Goal: Task Accomplishment & Management: Use online tool/utility

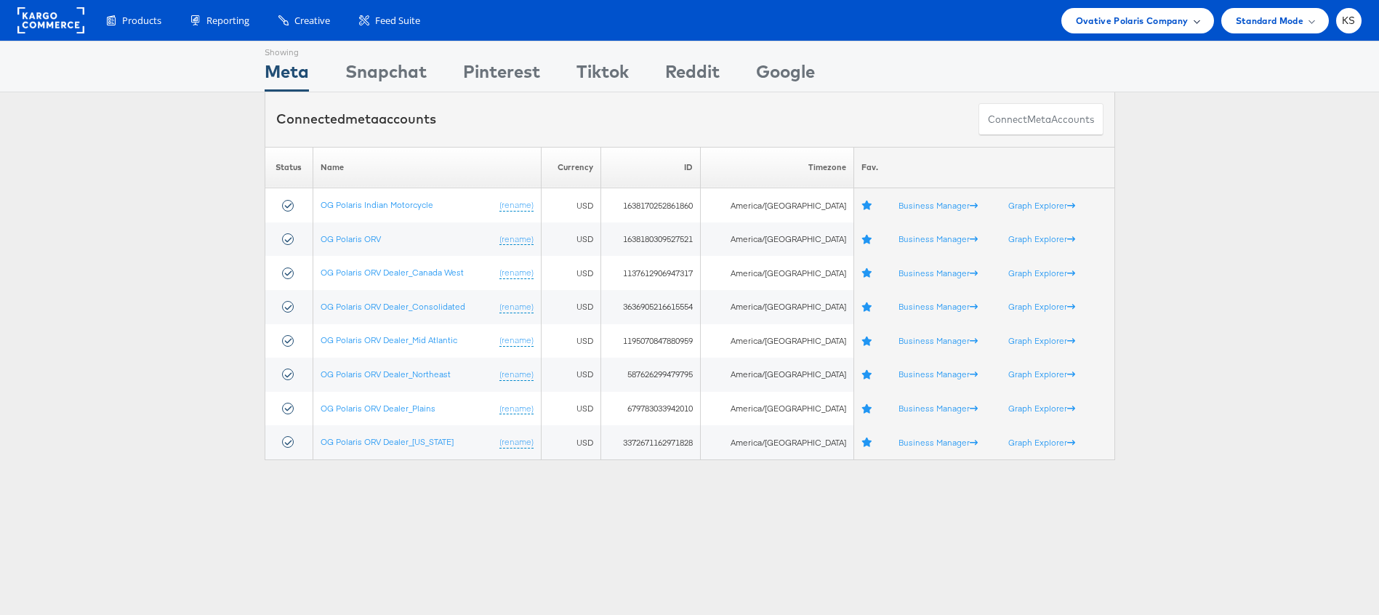
click at [1100, 25] on span "Ovative Polaris Company" at bounding box center [1132, 20] width 113 height 15
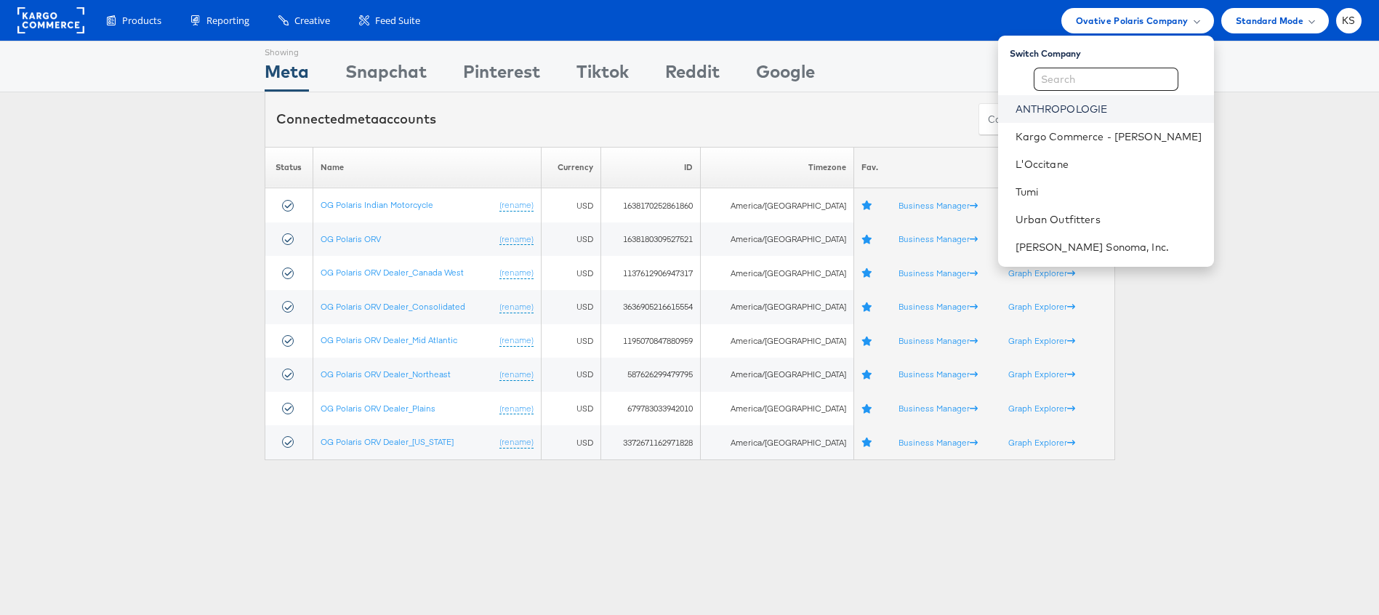
click at [1090, 111] on link "ANTHROPOLOGIE" at bounding box center [1108, 109] width 187 height 15
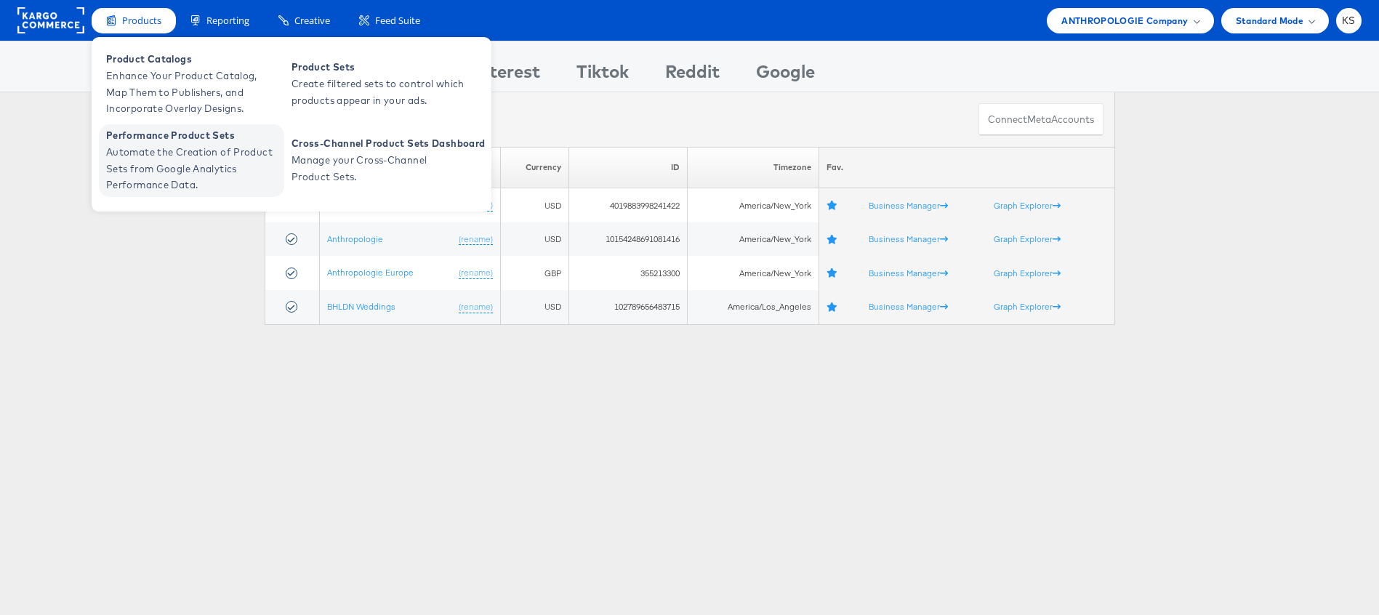
click at [149, 189] on span "Automate the Creation of Product Sets from Google Analytics Performance Data." at bounding box center [193, 168] width 174 height 49
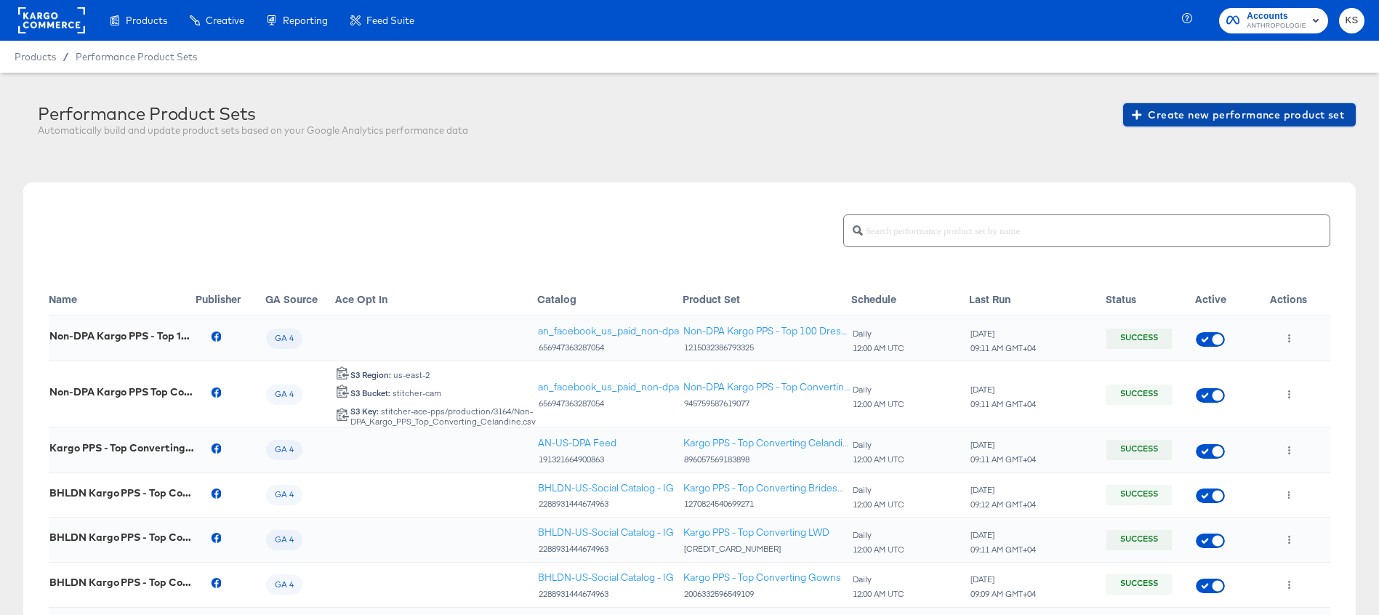
click at [1187, 112] on span "Create new performance product set" at bounding box center [1238, 115] width 209 height 18
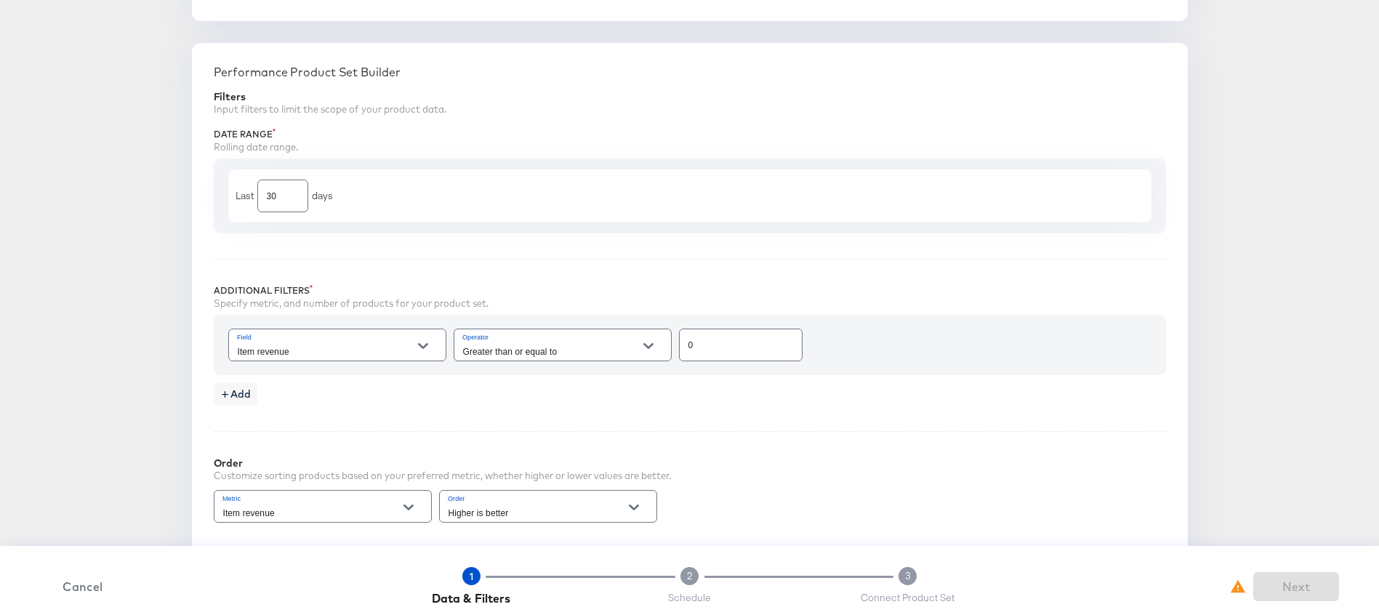
scroll to position [432, 0]
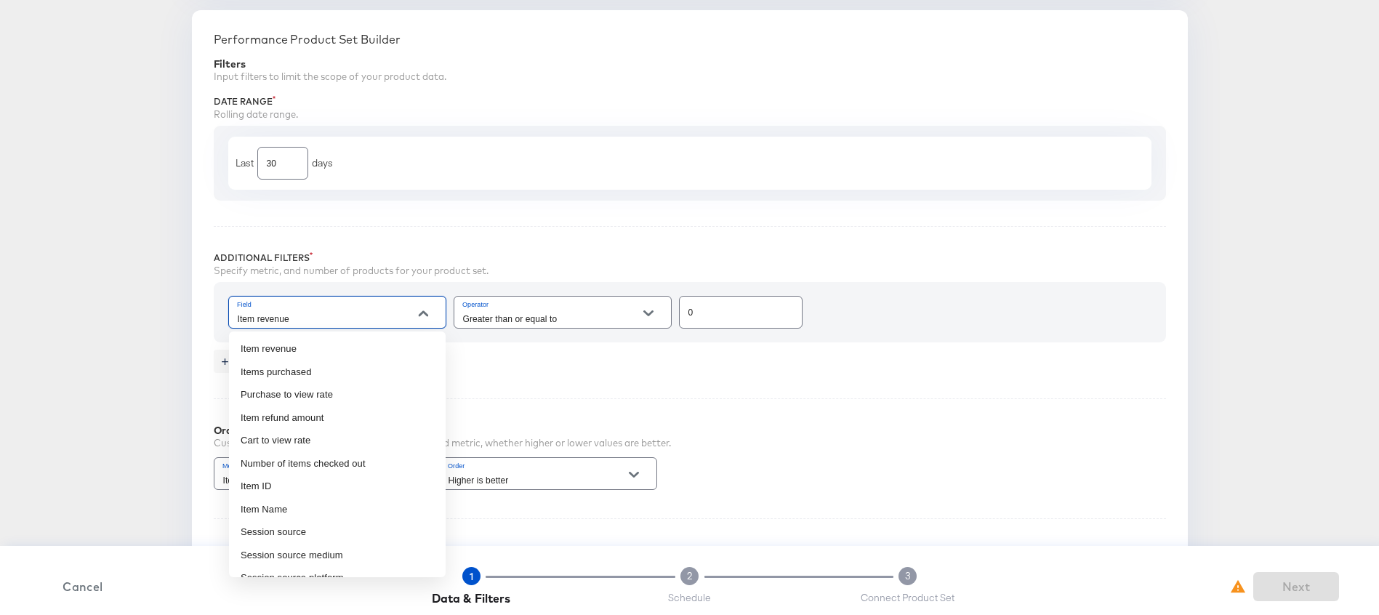
click at [355, 312] on input "Item revenue" at bounding box center [326, 318] width 182 height 17
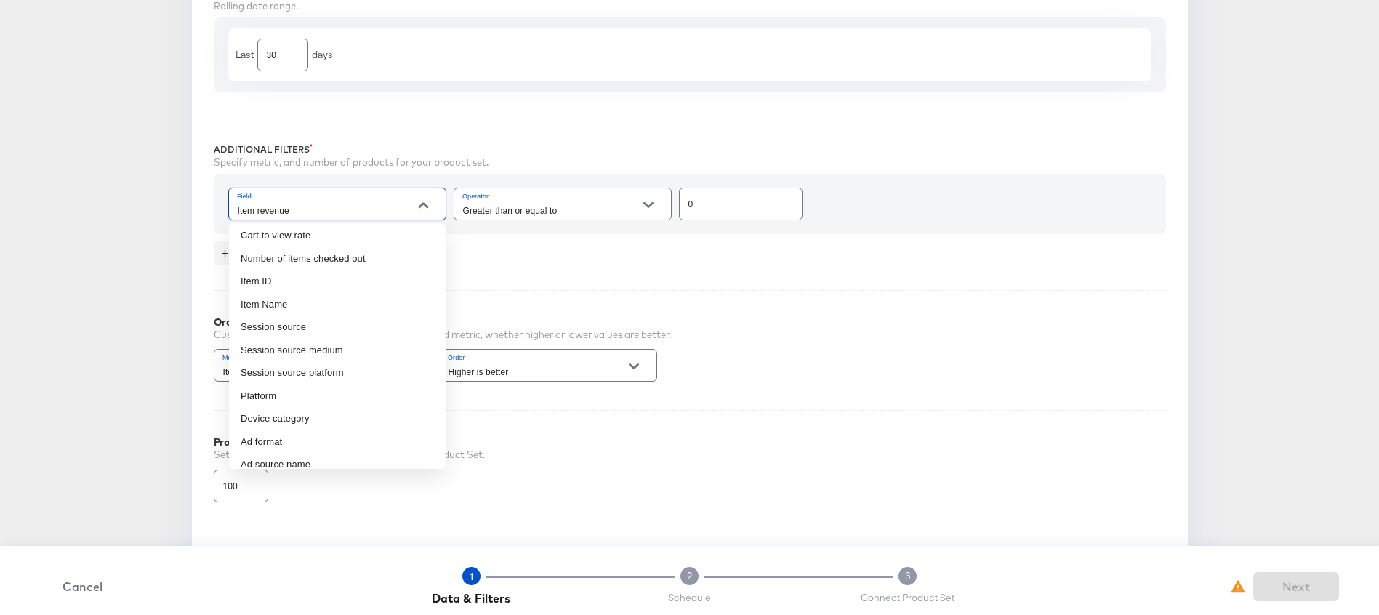
scroll to position [0, 0]
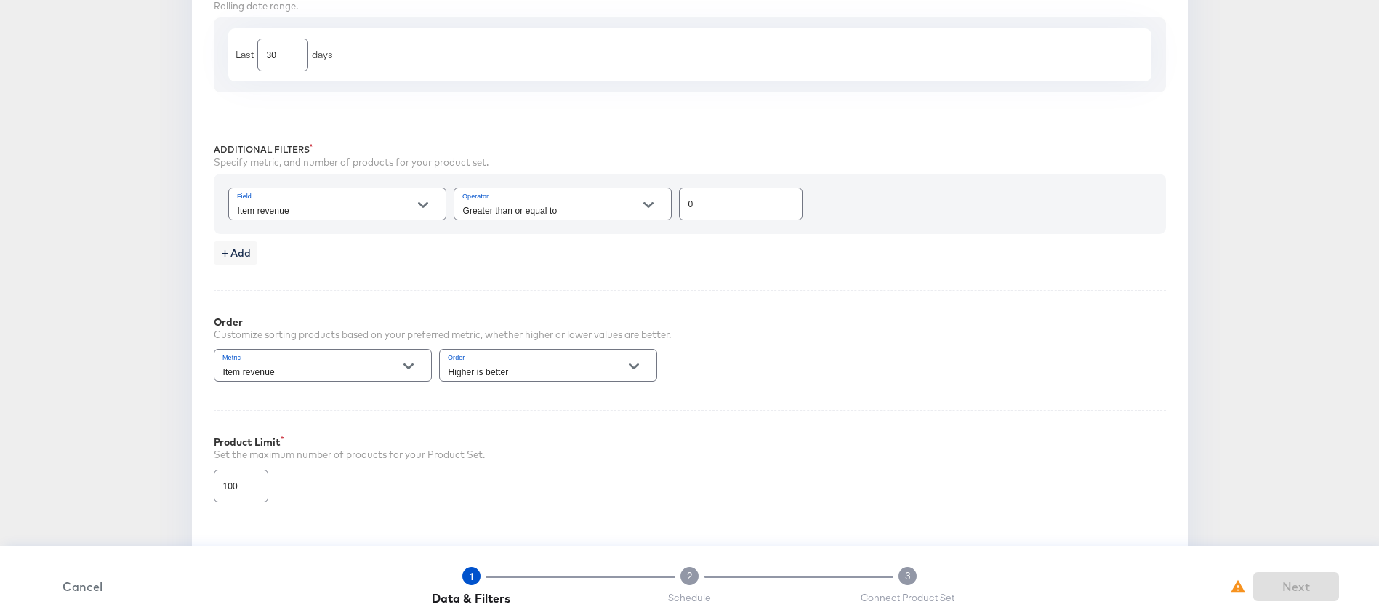
click at [633, 277] on div "Performance Product Set Builder Filters Input filters to limit the scope of you…" at bounding box center [690, 255] width 996 height 706
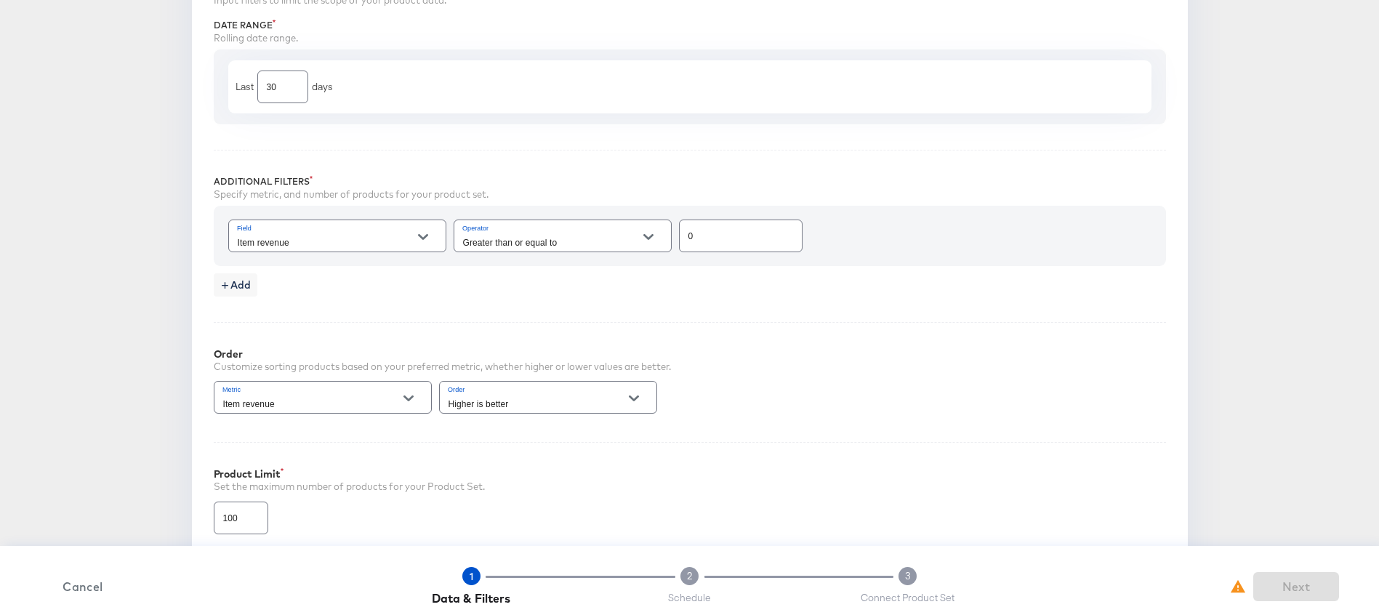
scroll to position [616, 0]
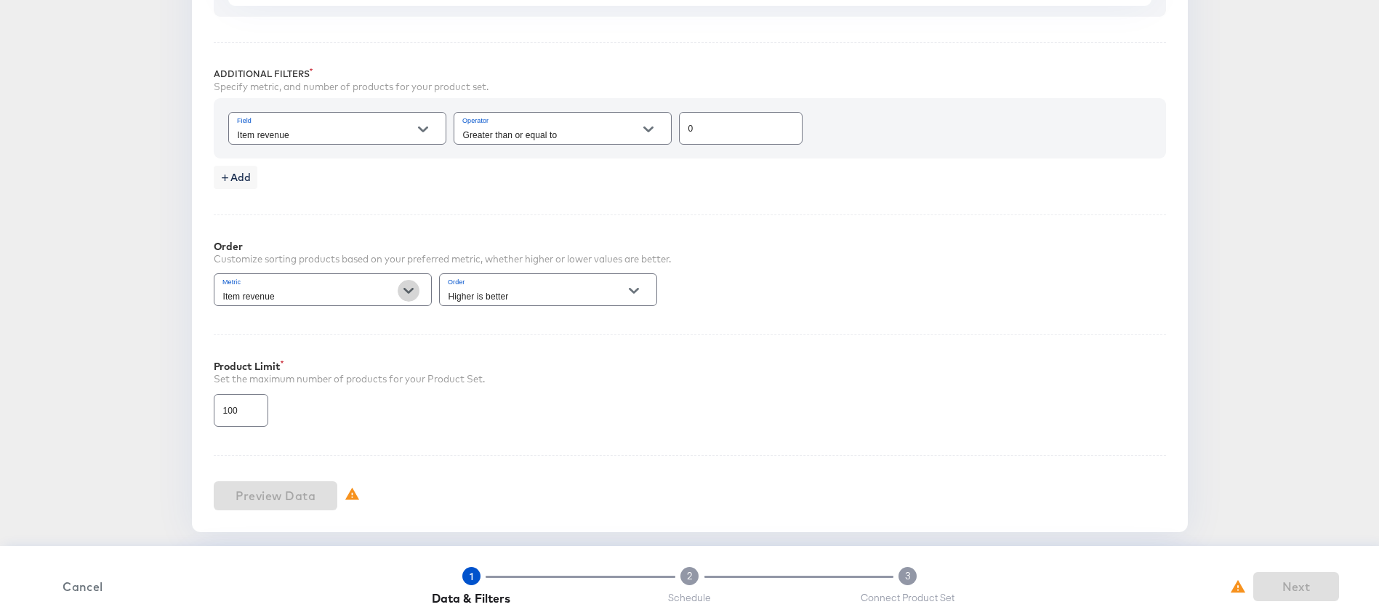
click at [408, 287] on icon "Open" at bounding box center [408, 291] width 10 height 10
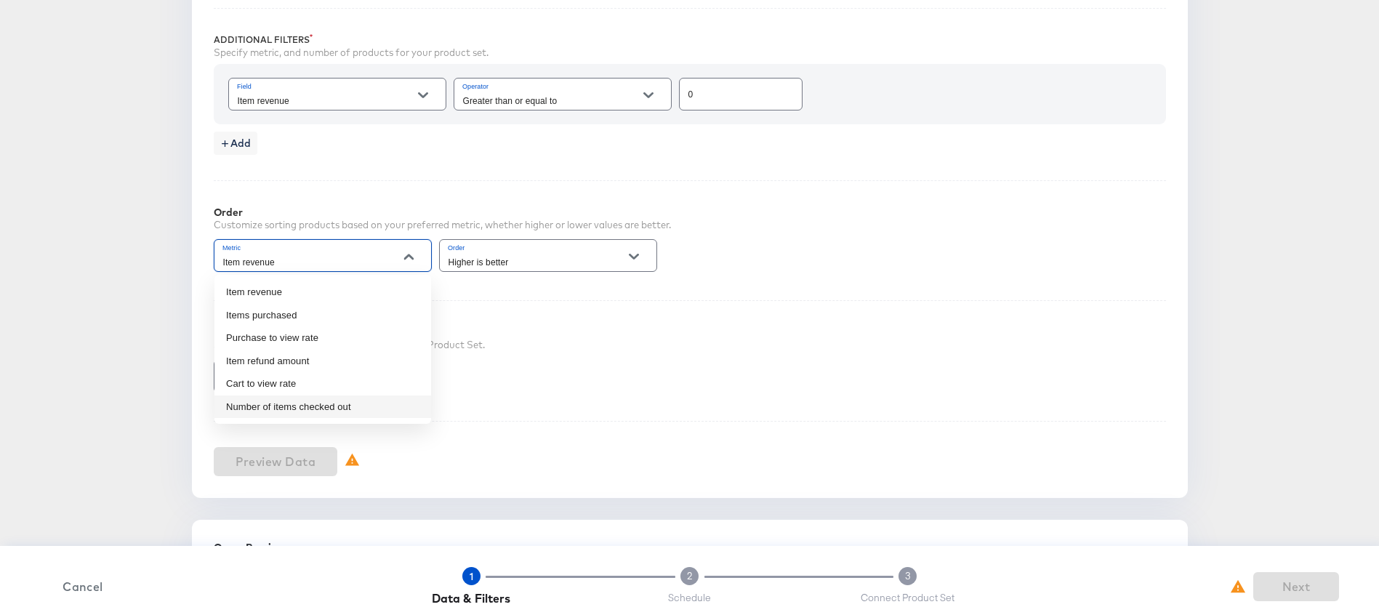
scroll to position [653, 0]
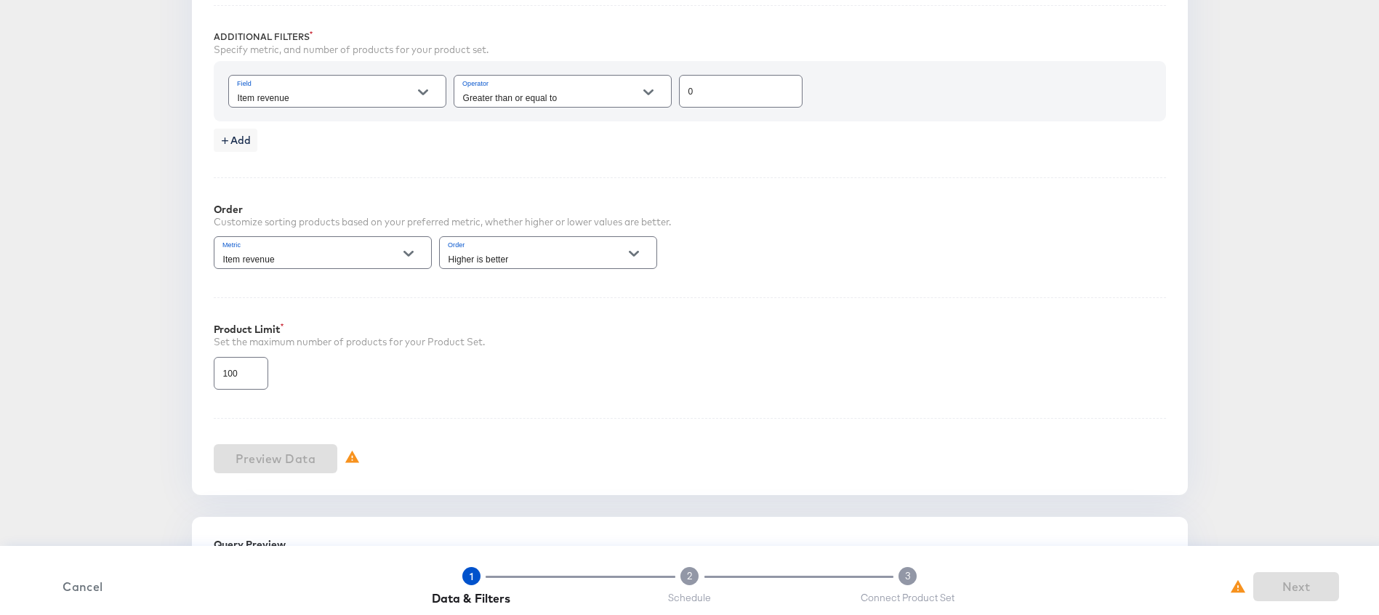
click at [818, 189] on div "Order Customize sorting products based on your preferred metric, whether higher…" at bounding box center [690, 224] width 952 height 94
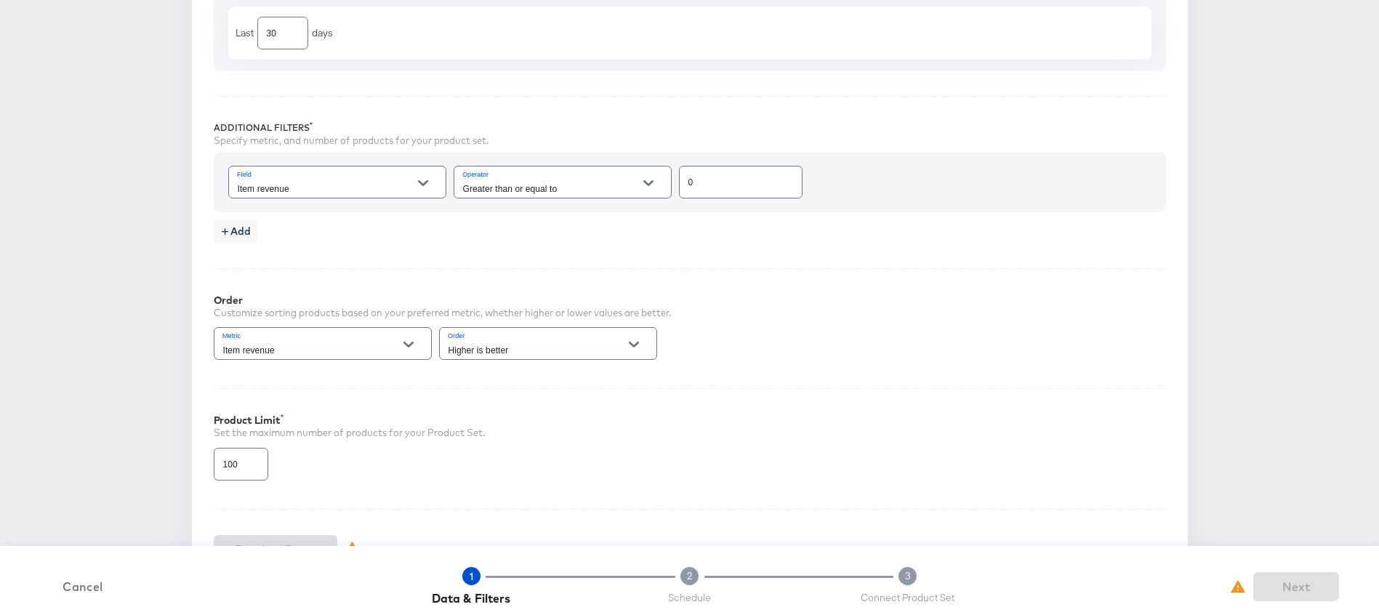
scroll to position [541, 0]
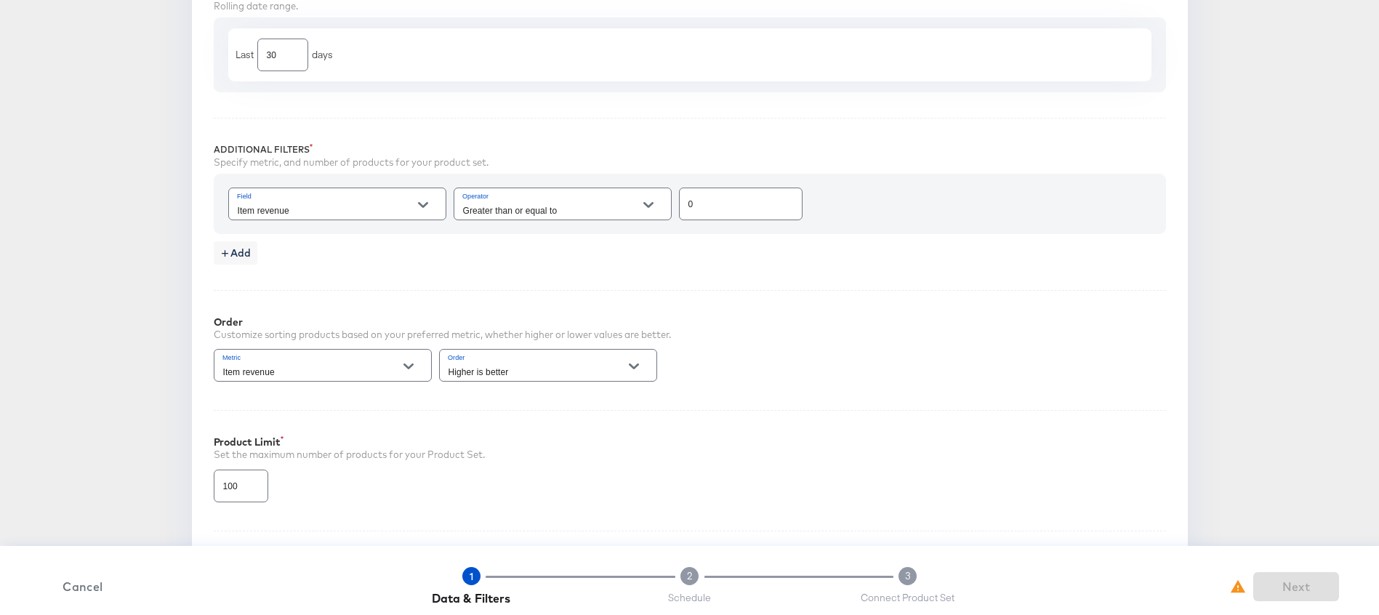
click at [395, 376] on div at bounding box center [408, 366] width 31 height 22
click at [404, 368] on icon "Open" at bounding box center [408, 366] width 10 height 10
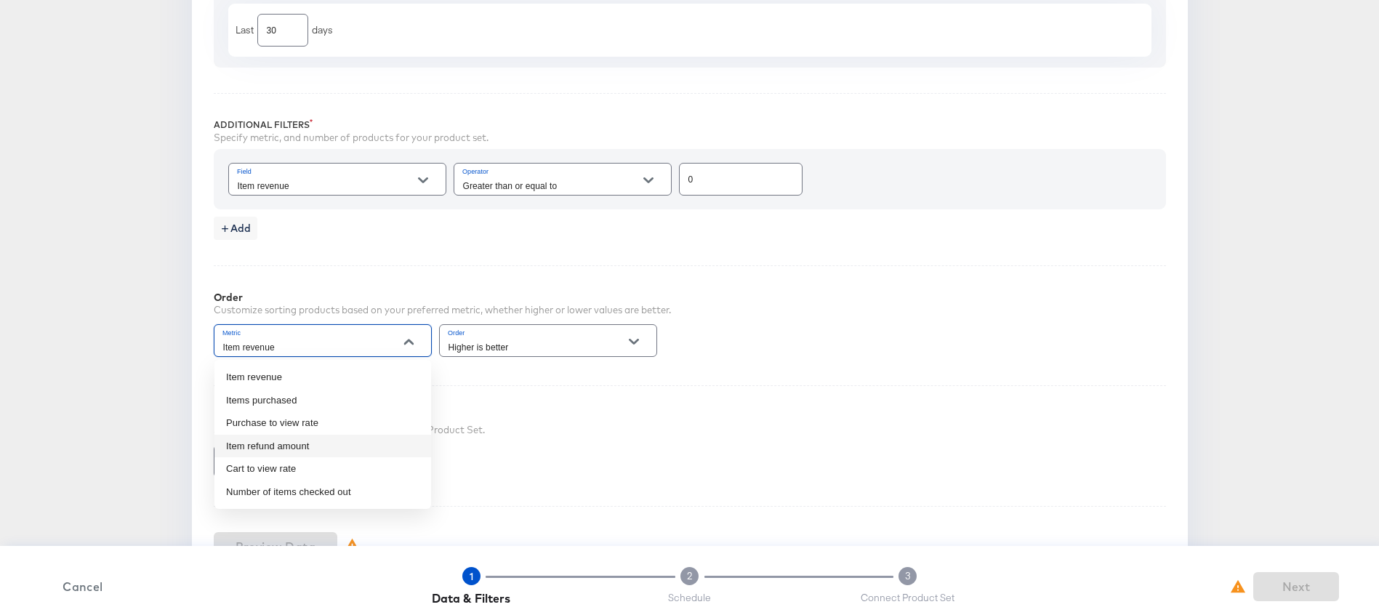
scroll to position [561, 0]
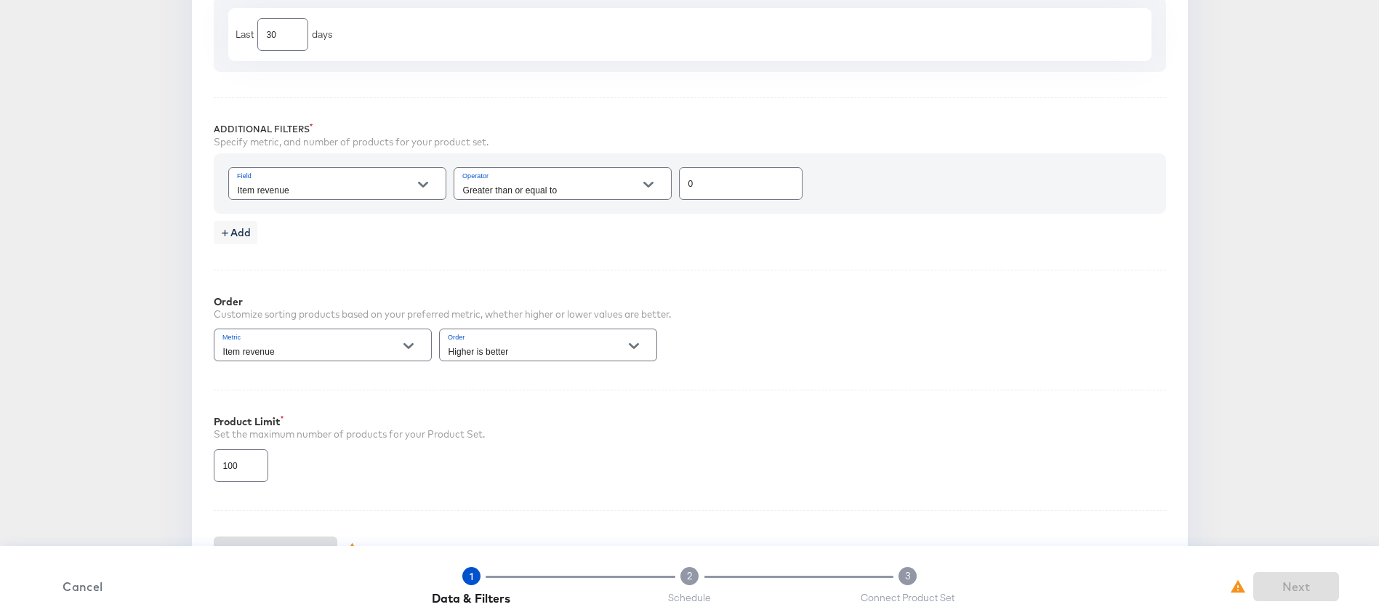
click at [1014, 300] on div "Order Customize sorting products based on your preferred metric, whether higher…" at bounding box center [690, 317] width 952 height 94
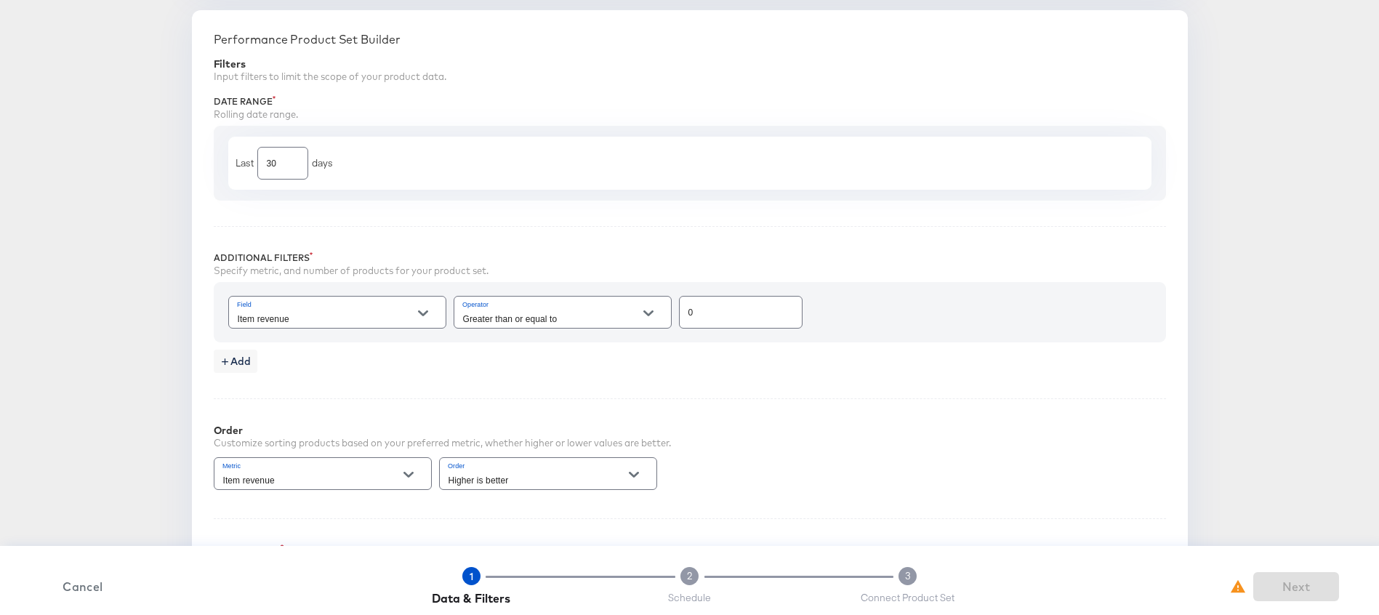
scroll to position [0, 0]
